Goal: Go to known website: Access a specific website the user already knows

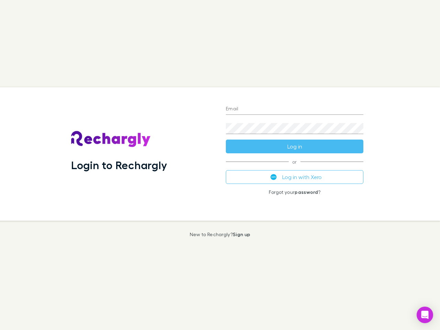
click at [220, 165] on div "Login to Rechargly" at bounding box center [143, 153] width 155 height 133
click at [294, 109] on input "Email" at bounding box center [294, 109] width 137 height 11
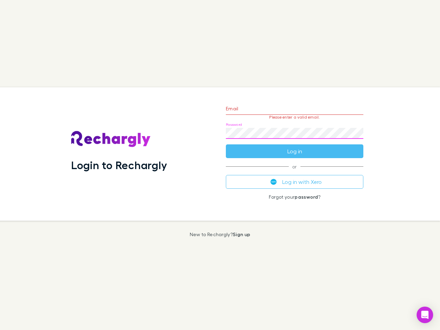
click at [294, 146] on form "Email Please enter a valid email. Password Log in" at bounding box center [294, 128] width 137 height 60
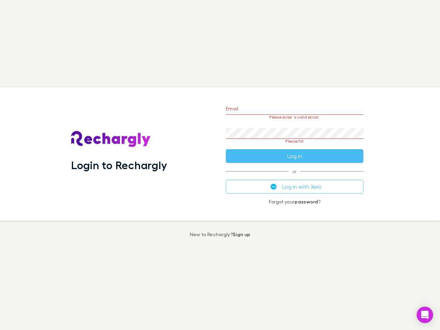
click at [294, 177] on div "Email Please enter a valid email. Password Please fill Log in or Log in with Xe…" at bounding box center [294, 153] width 148 height 133
click at [424, 315] on icon "Open Intercom Messenger" at bounding box center [424, 314] width 7 height 8
